Goal: Transaction & Acquisition: Purchase product/service

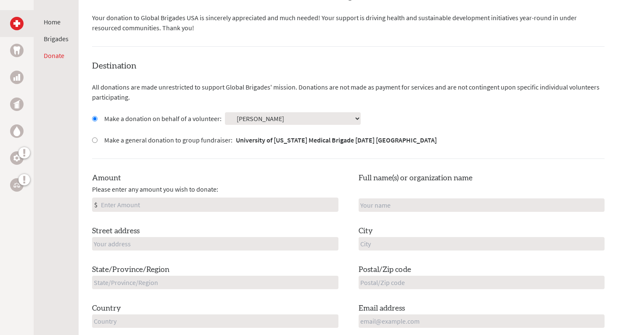
scroll to position [192, 0]
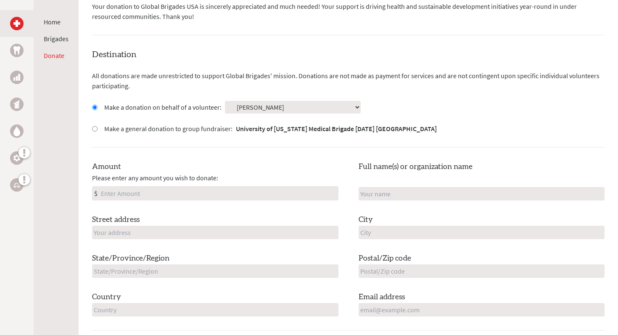
click at [190, 196] on input "Amount" at bounding box center [218, 193] width 239 height 13
type input "500"
click at [147, 233] on input "text" at bounding box center [215, 232] width 246 height 13
type input "16 Walter St"
type input "[PERSON_NAME]"
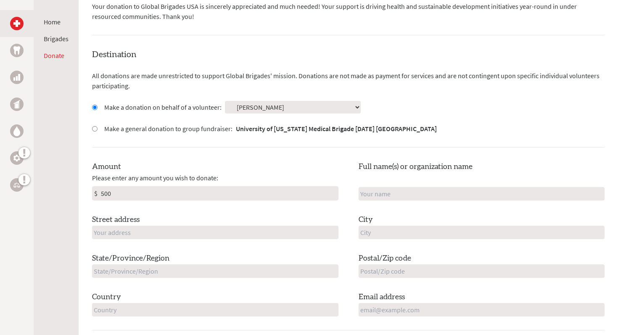
type input "Norton"
type input "MA"
type input "02766"
type input "United States"
type input "jraneri61@icloud.com"
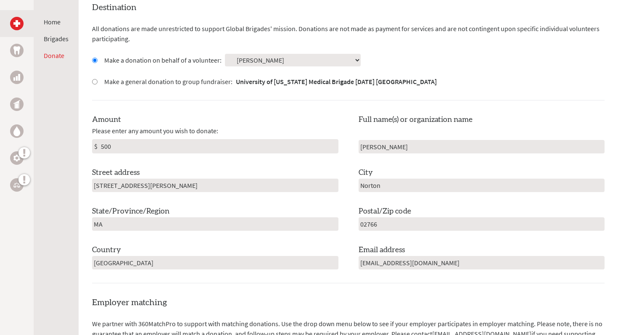
scroll to position [245, 0]
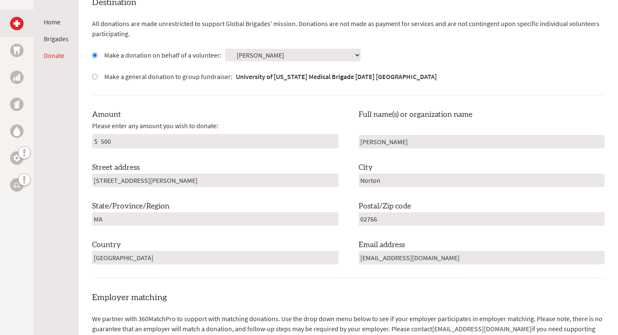
click at [400, 144] on input "[PERSON_NAME]" at bounding box center [481, 141] width 246 height 13
click at [336, 117] on div "Amount Please enter any amount you wish to donate: $ 500" at bounding box center [215, 129] width 246 height 40
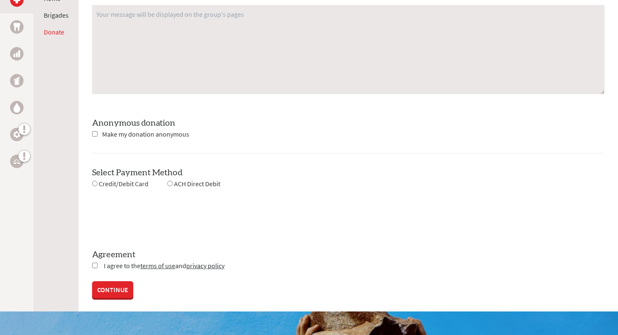
scroll to position [712, 0]
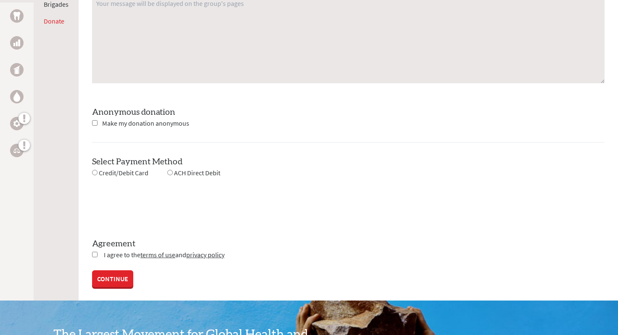
click at [93, 170] on input "radio" at bounding box center [94, 172] width 5 height 5
radio input "true"
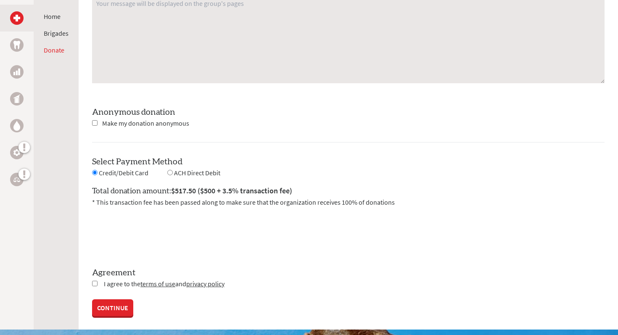
click at [169, 174] on input "radio" at bounding box center [169, 172] width 5 height 5
radio input "true"
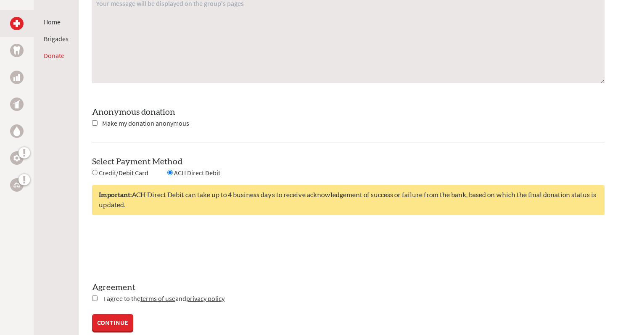
click at [92, 172] on input "radio" at bounding box center [94, 172] width 5 height 5
radio input "true"
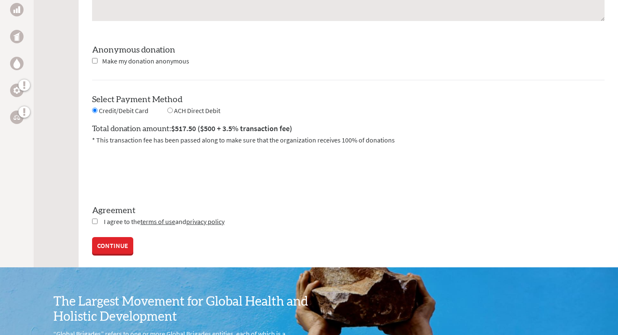
scroll to position [774, 0]
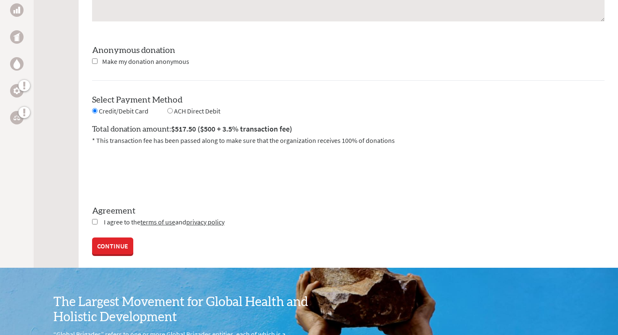
click at [95, 220] on input "checkbox" at bounding box center [94, 221] width 5 height 5
checkbox input "true"
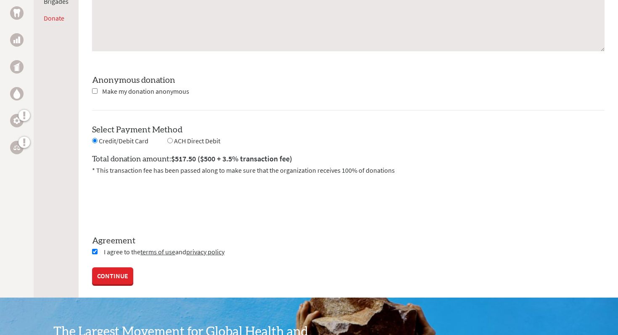
scroll to position [750, 0]
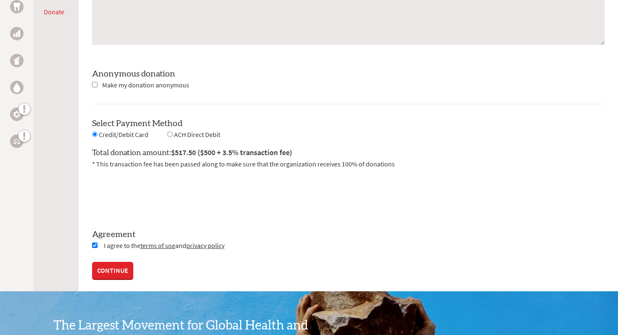
click at [127, 268] on link "CONTINUE" at bounding box center [112, 270] width 41 height 17
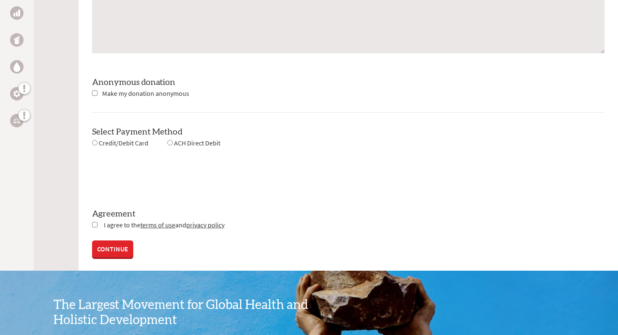
scroll to position [744, 0]
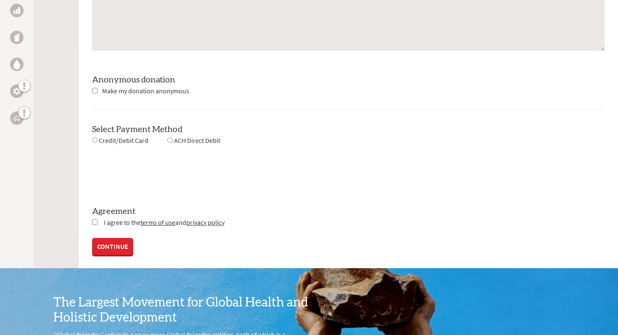
click at [170, 138] on input "radio" at bounding box center [169, 139] width 5 height 5
radio input "true"
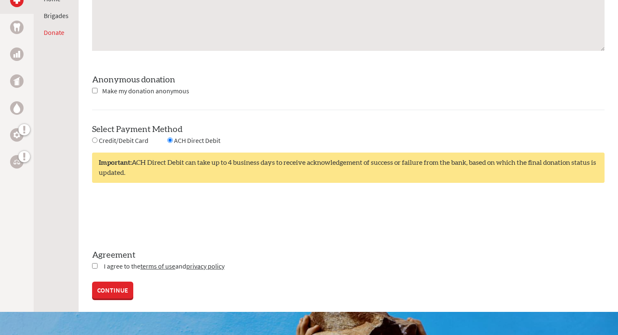
click at [95, 266] on input "checkbox" at bounding box center [94, 265] width 5 height 5
checkbox input "true"
click at [108, 284] on link "CONTINUE" at bounding box center [112, 290] width 41 height 17
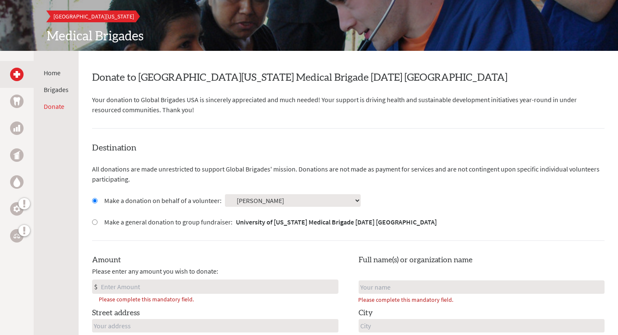
scroll to position [0, 0]
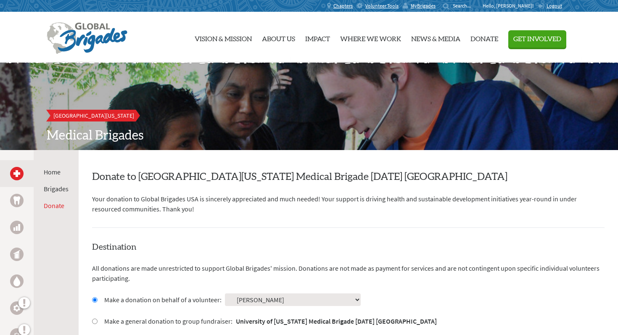
click at [174, 25] on div "The largest student-led movement for global health Vision & Mission About Us Im…" at bounding box center [309, 37] width 524 height 51
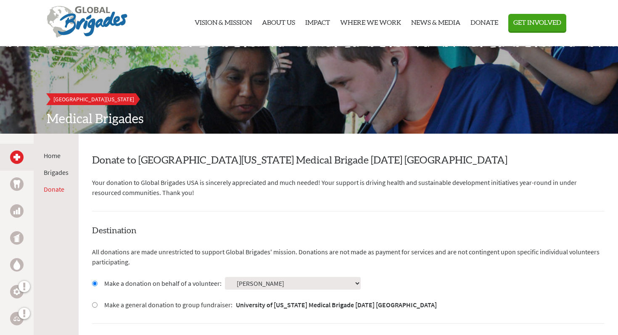
scroll to position [5, 0]
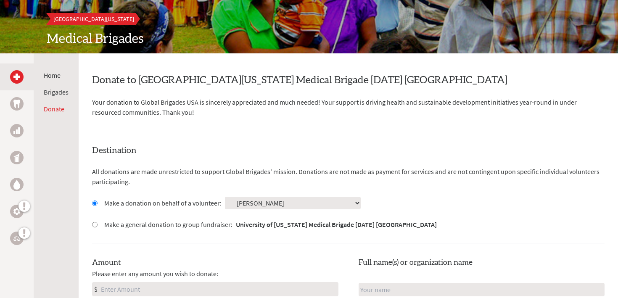
scroll to position [120, 0]
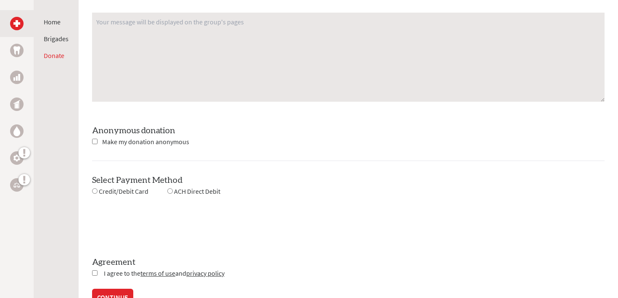
scroll to position [693, 0]
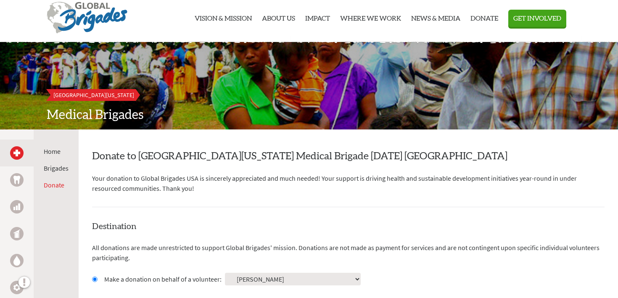
scroll to position [23, 0]
